Goal: Task Accomplishment & Management: Manage account settings

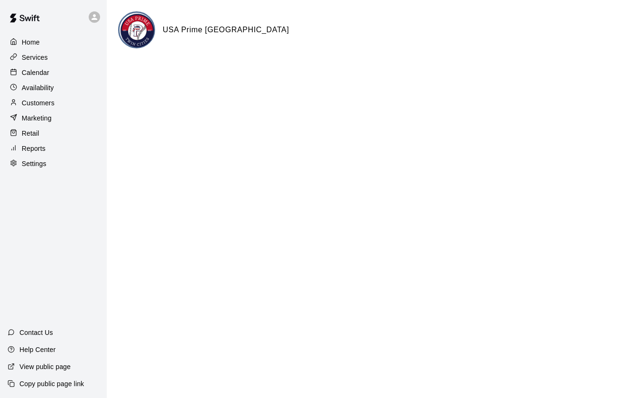
click at [43, 56] on p "Services" at bounding box center [35, 57] width 26 height 9
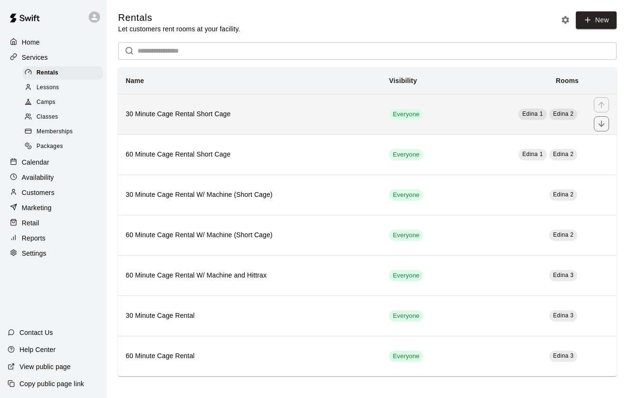
click at [217, 117] on h6 "30 Minute Cage Rental Short Cage" at bounding box center [250, 114] width 248 height 10
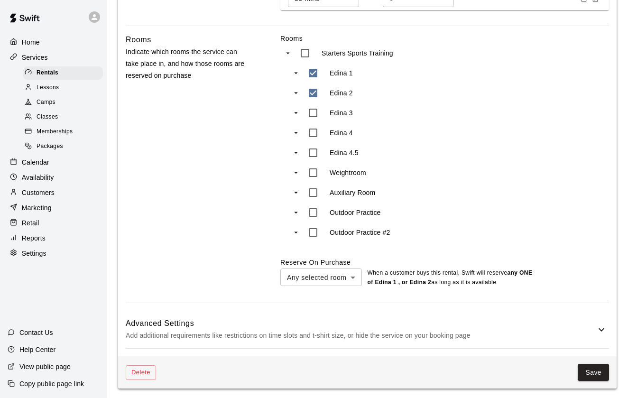
scroll to position [399, 0]
click at [575, 331] on p "Add additional requirements like restrictions on time slots and t-shirt size, o…" at bounding box center [361, 337] width 470 height 12
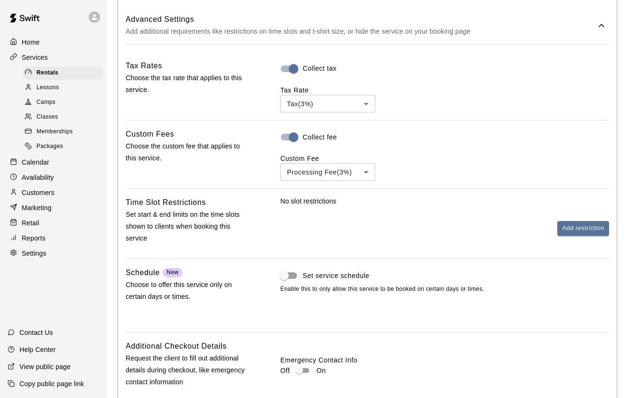
scroll to position [702, 0]
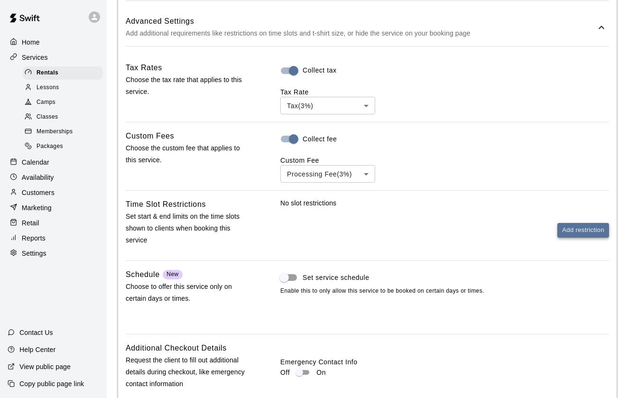
click at [585, 225] on button "Add restriction" at bounding box center [584, 230] width 52 height 15
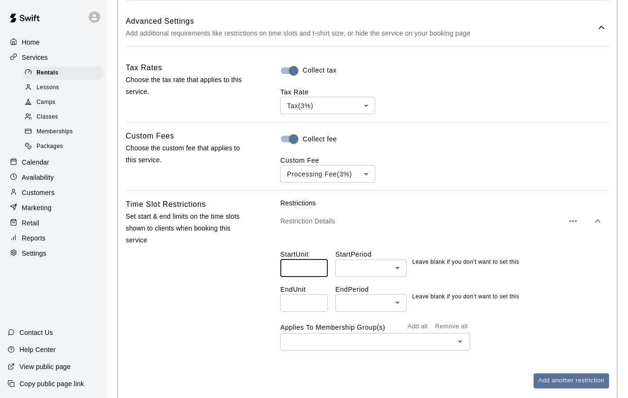
click at [321, 268] on input "number" at bounding box center [303, 269] width 47 height 18
type input "*"
click at [316, 265] on input "*" at bounding box center [303, 269] width 47 height 18
click at [317, 265] on input "*" at bounding box center [303, 269] width 47 height 18
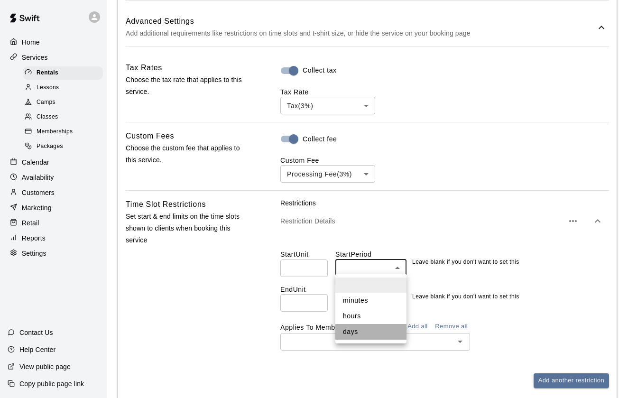
click at [358, 326] on li "days" at bounding box center [371, 332] width 71 height 16
type input "****"
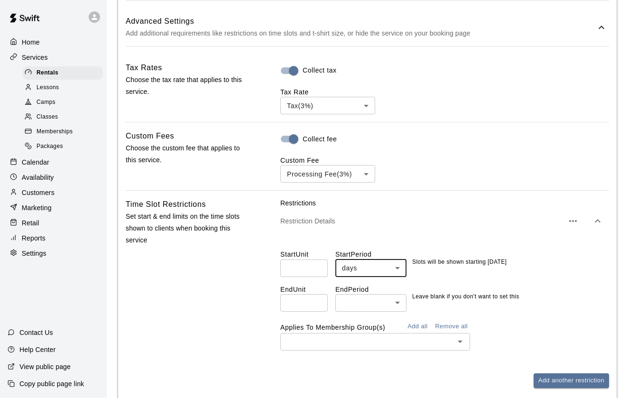
click at [319, 305] on input "number" at bounding box center [303, 303] width 47 height 18
type input "*"
click at [317, 303] on input "*" at bounding box center [303, 303] width 47 height 18
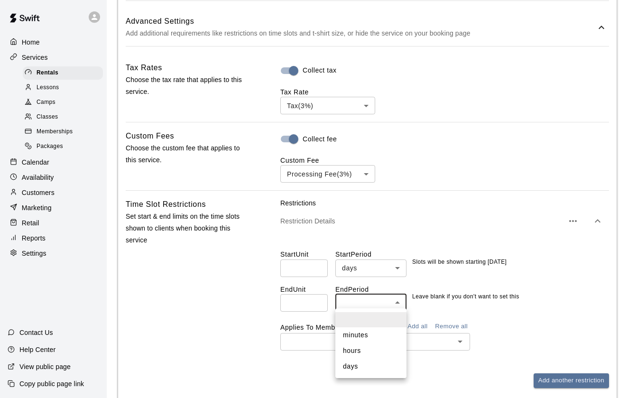
click at [373, 362] on li "days" at bounding box center [371, 367] width 71 height 16
type input "****"
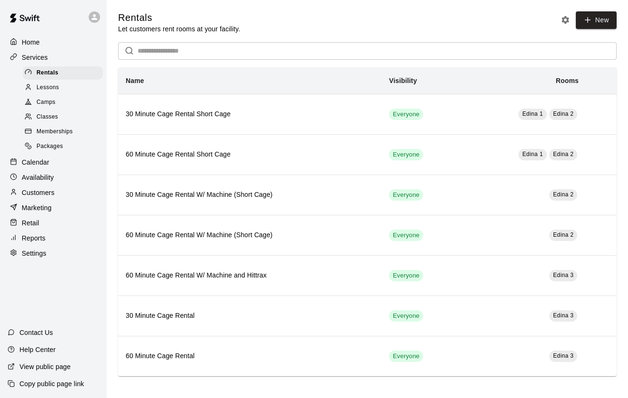
click at [56, 128] on span "Memberships" at bounding box center [55, 131] width 36 height 9
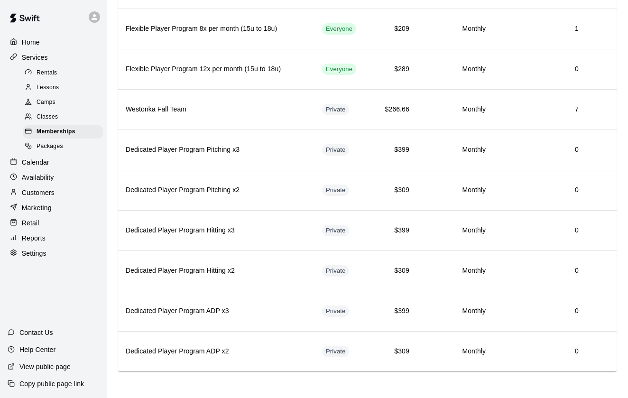
scroll to position [1335, 0]
click at [61, 113] on div "Classes" at bounding box center [63, 117] width 80 height 13
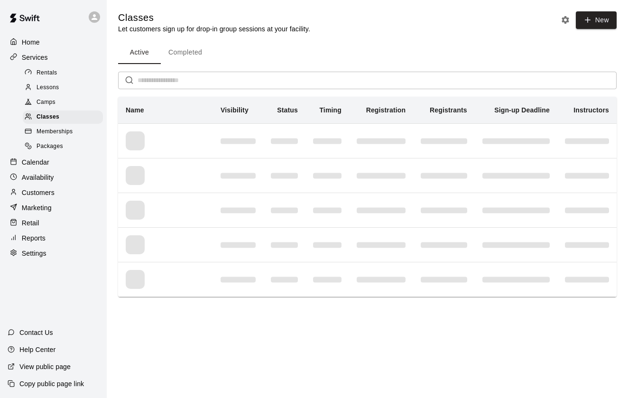
click at [249, 140] on span "simple table" at bounding box center [238, 141] width 35 height 6
